Goal: Use online tool/utility: Utilize a website feature to perform a specific function

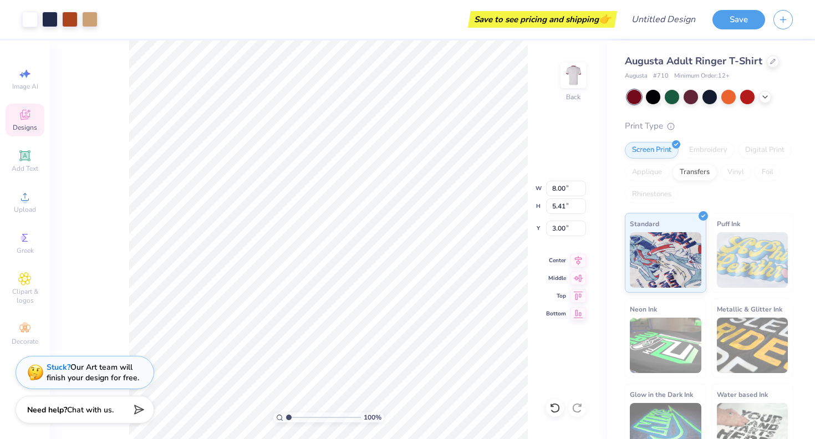
type input "8.28"
type input "5.60"
type input "2.81"
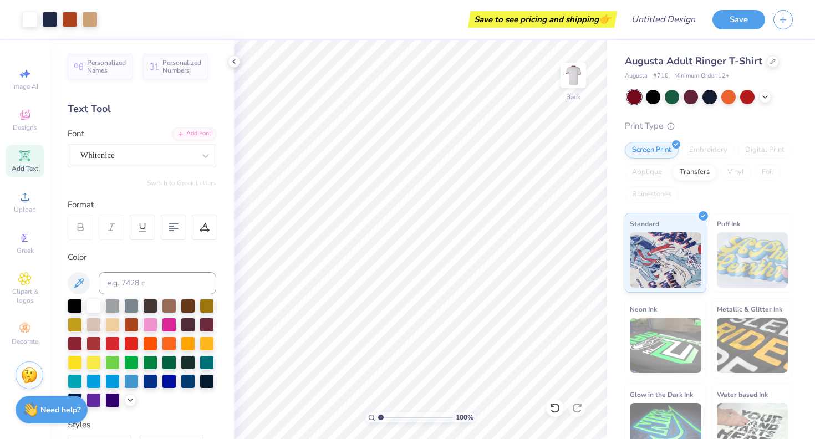
click at [19, 156] on icon at bounding box center [24, 155] width 13 height 13
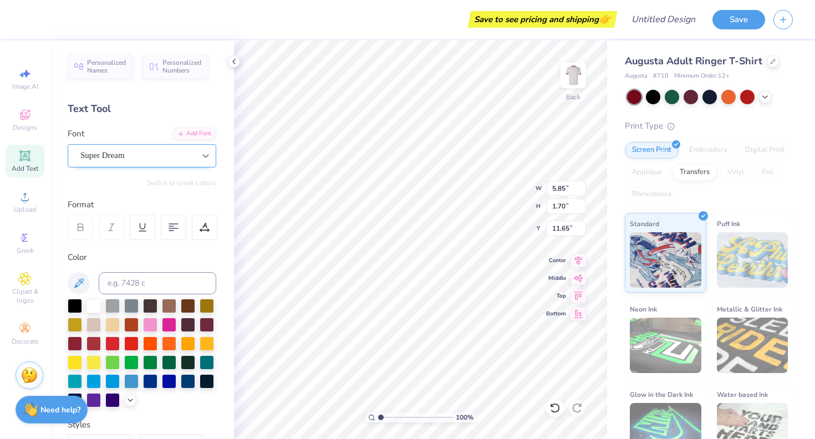
click at [197, 161] on div at bounding box center [206, 156] width 20 height 20
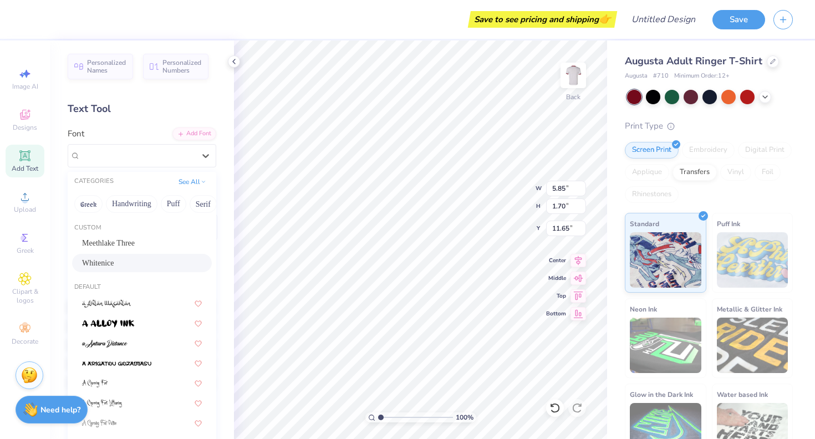
click at [169, 274] on div "Custom Meethlake Three Whitenice" at bounding box center [142, 249] width 149 height 60
click at [164, 256] on div "Whitenice" at bounding box center [142, 263] width 140 height 18
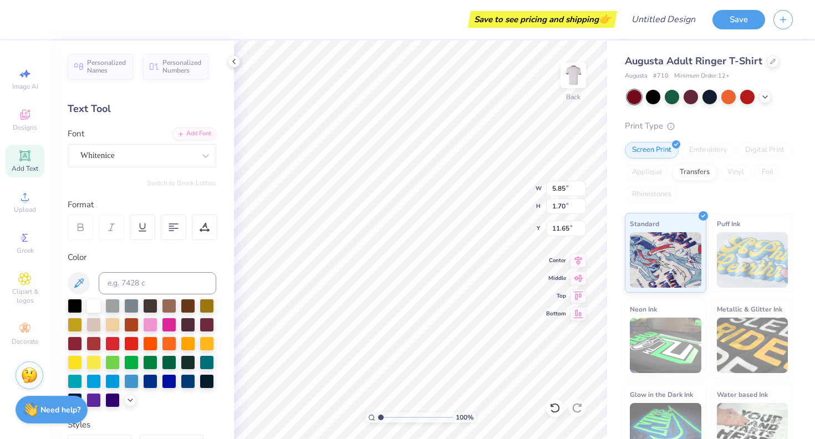
type input "4.87"
type input "2.03"
type input "11.48"
type textarea "E"
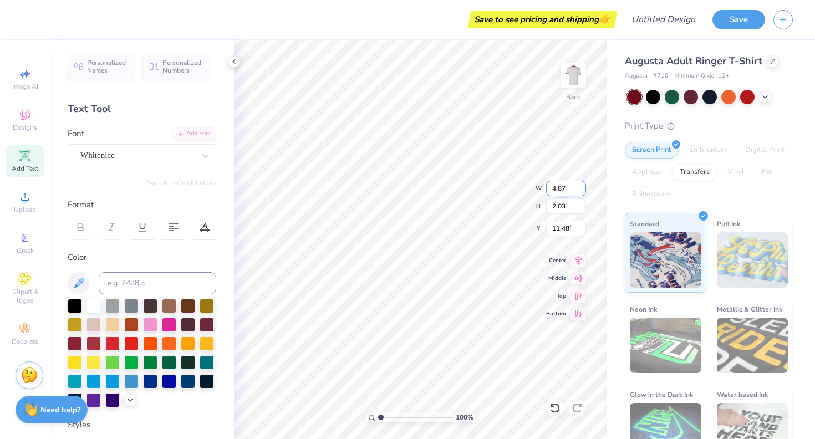
type textarea "Alpha Sigma Alpha"
click at [74, 304] on div at bounding box center [75, 305] width 14 height 14
type input "8.09"
type input "1.11"
type input "7.01"
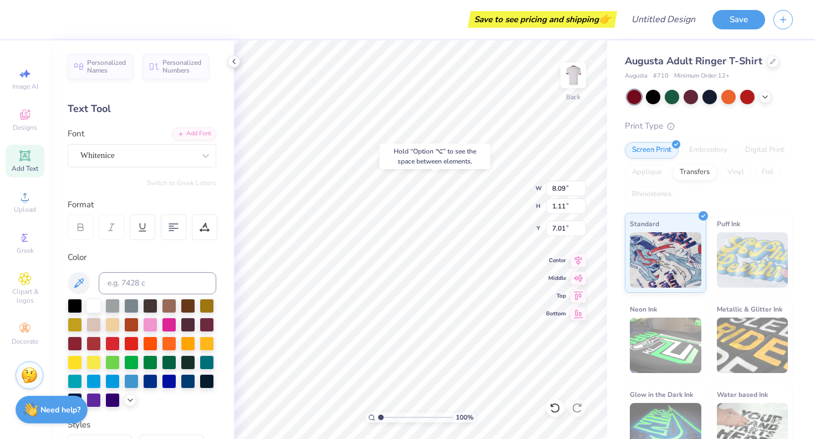
type input "4.67"
type input "0.29"
type input "8.12"
